Goal: Task Accomplishment & Management: Use online tool/utility

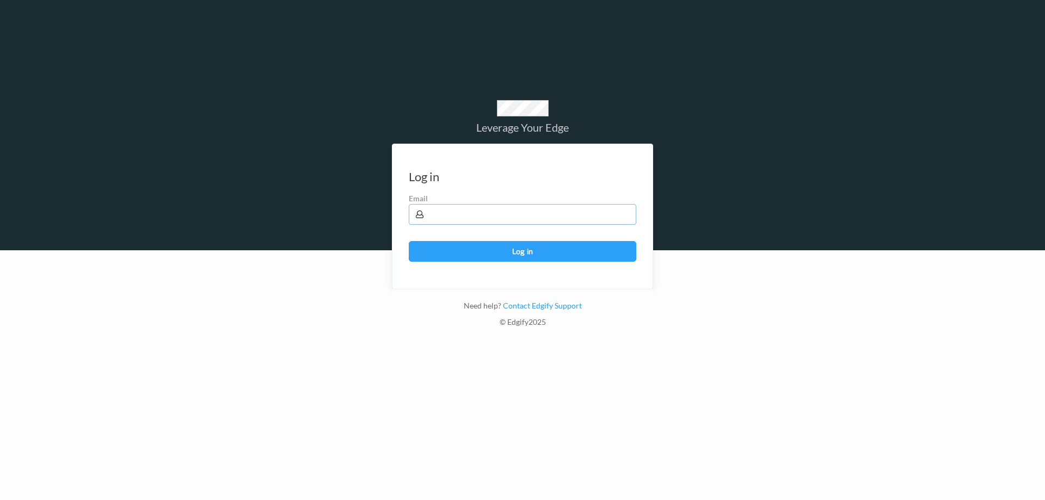
click at [438, 222] on input "text" at bounding box center [522, 214] width 227 height 21
click at [450, 216] on input "text" at bounding box center [522, 214] width 227 height 21
type input "[EMAIL_ADDRESS][DOMAIN_NAME]"
click at [497, 252] on button "Log in" at bounding box center [522, 251] width 227 height 21
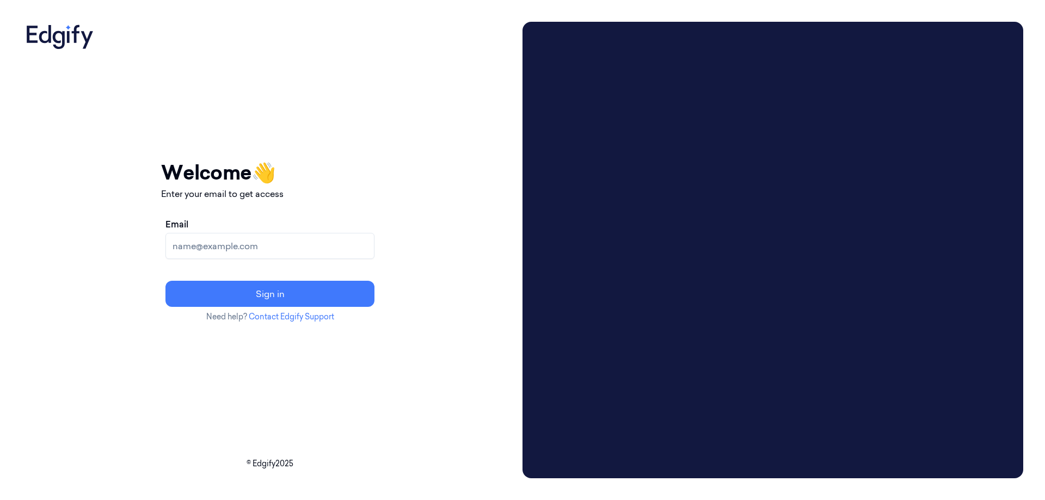
click at [330, 243] on input "Email" at bounding box center [269, 246] width 209 height 26
type input "[EMAIL_ADDRESS][DOMAIN_NAME]"
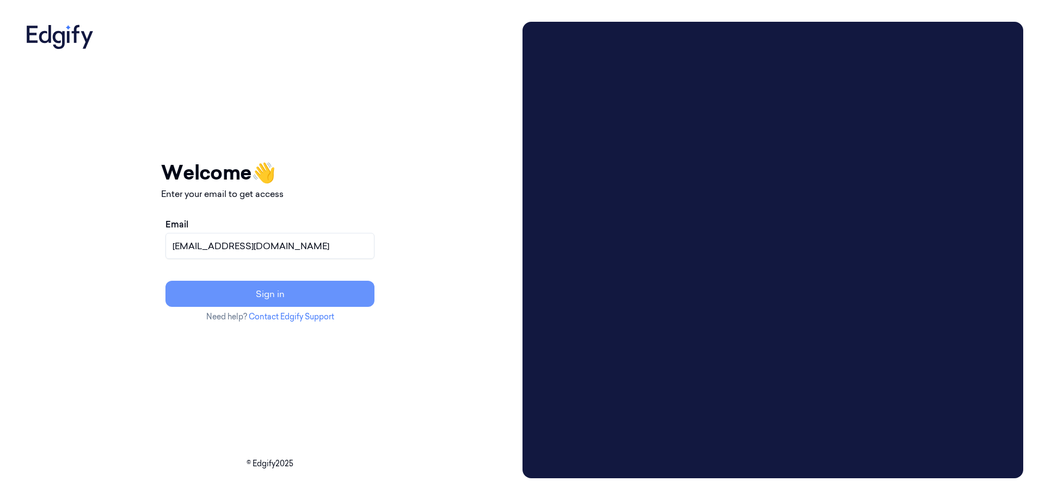
click at [315, 298] on button "Sign in" at bounding box center [269, 294] width 209 height 26
